Goal: Navigation & Orientation: Find specific page/section

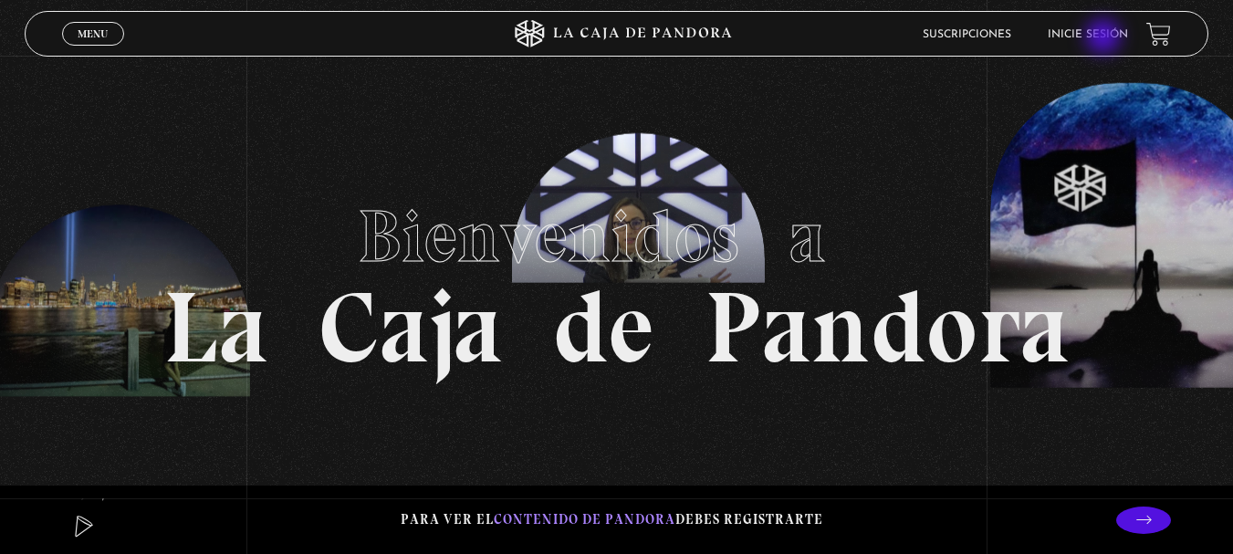
click at [1105, 38] on link "Inicie sesión" at bounding box center [1088, 34] width 80 height 11
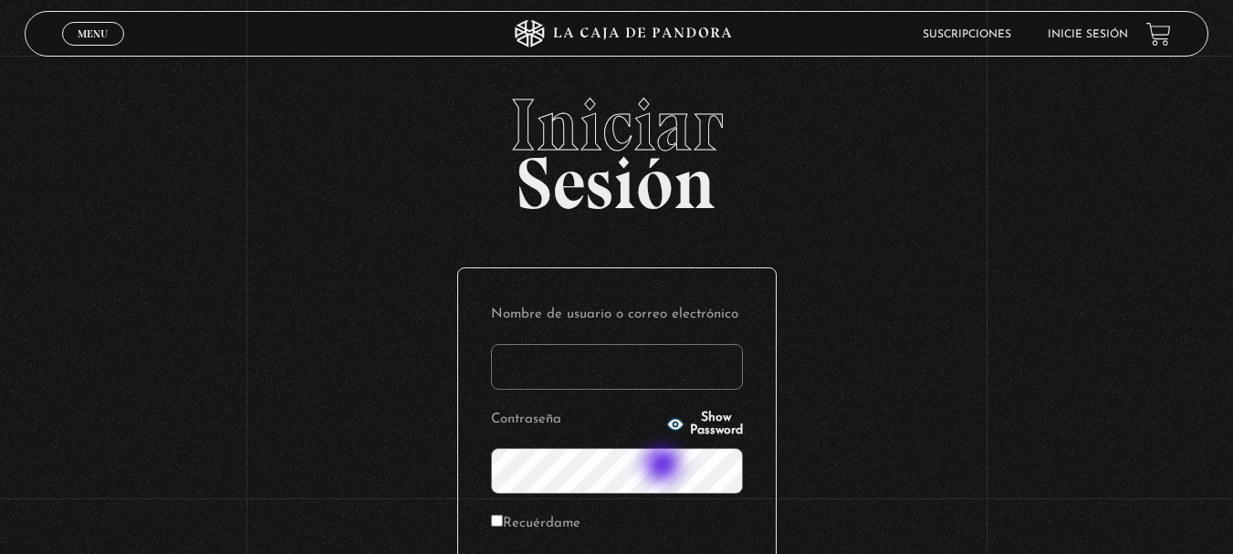
type input "laura0521"
click at [946, 438] on div "Iniciar Sesión Nombre de usuario o correo electrónico laura0521 Contraseña Show…" at bounding box center [616, 438] width 1233 height 699
click at [503, 523] on input "Recuérdame" at bounding box center [497, 521] width 12 height 12
checkbox input "true"
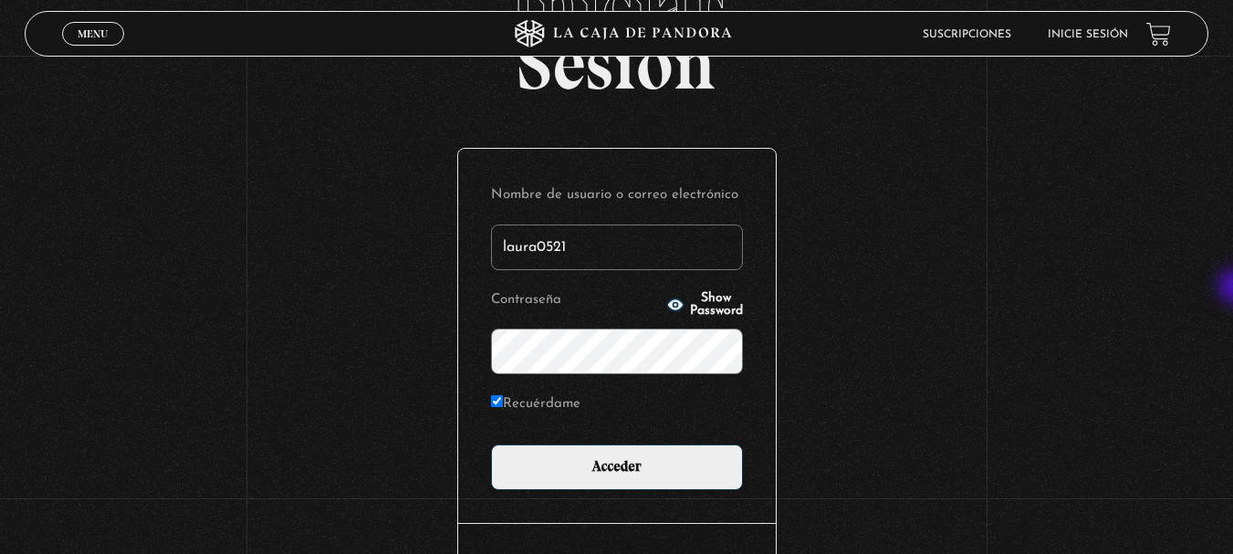
scroll to position [176, 0]
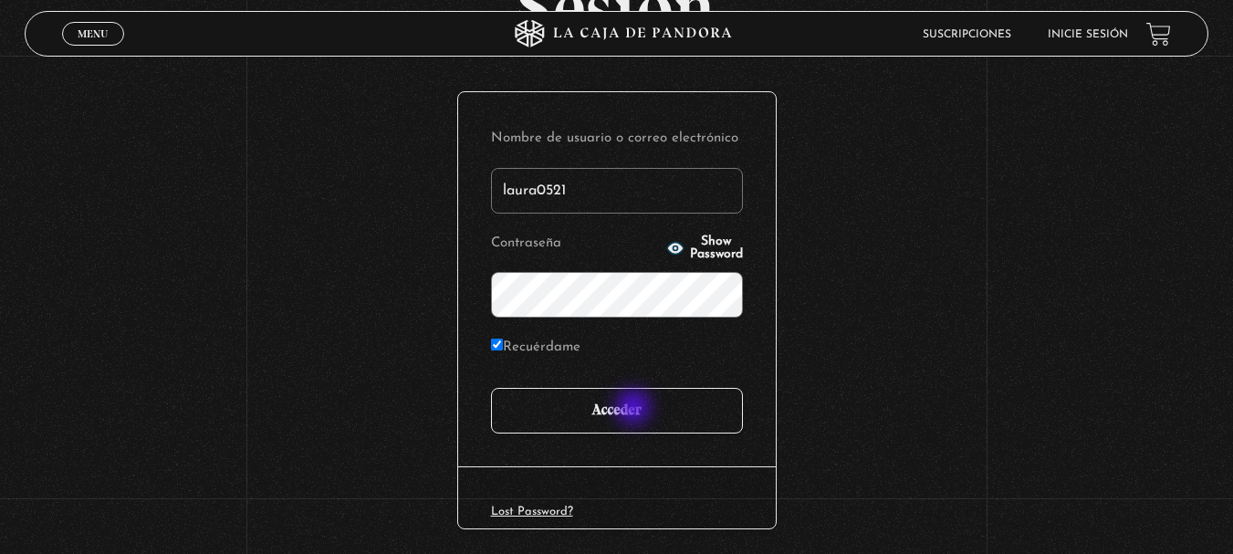
click at [635, 409] on input "Acceder" at bounding box center [617, 411] width 252 height 46
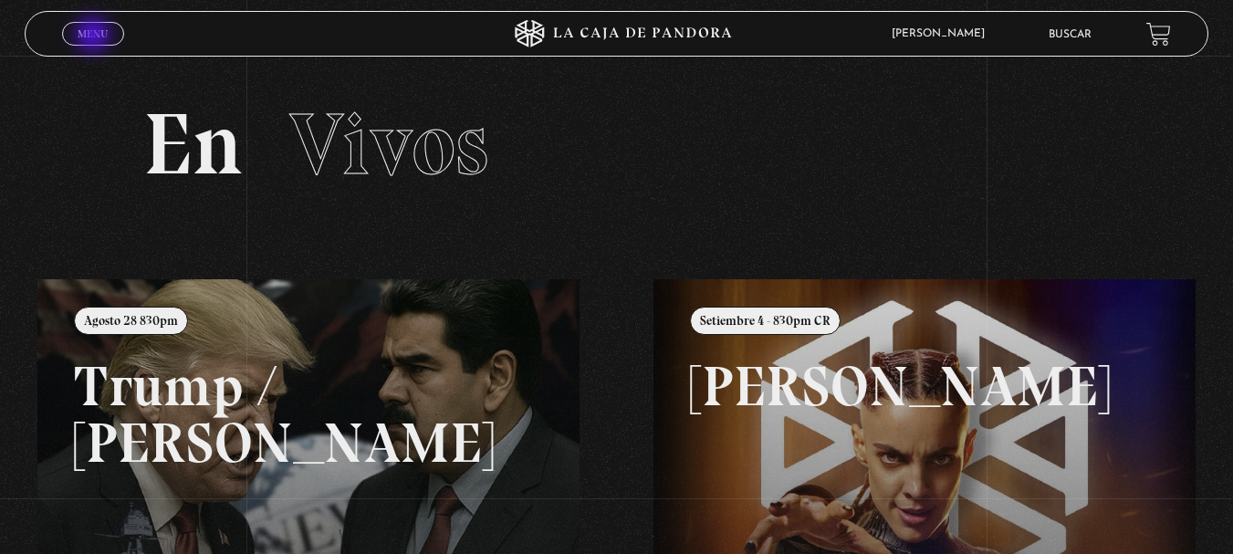
click at [95, 37] on span "Menu" at bounding box center [93, 33] width 30 height 11
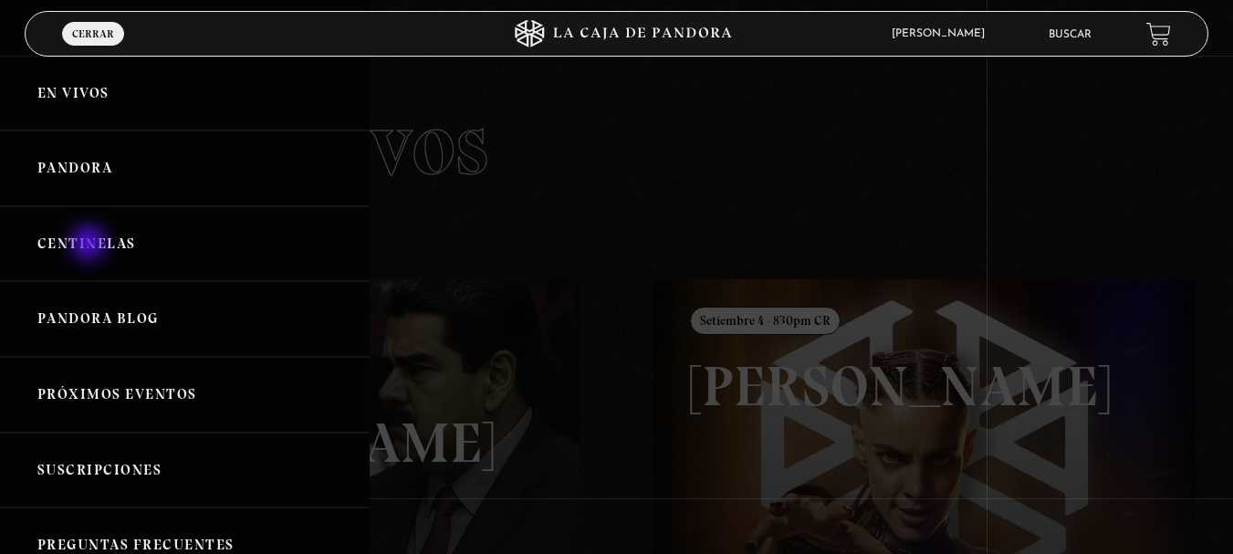
click at [90, 245] on link "Centinelas" at bounding box center [185, 244] width 370 height 76
